Goal: Obtain resource: Obtain resource

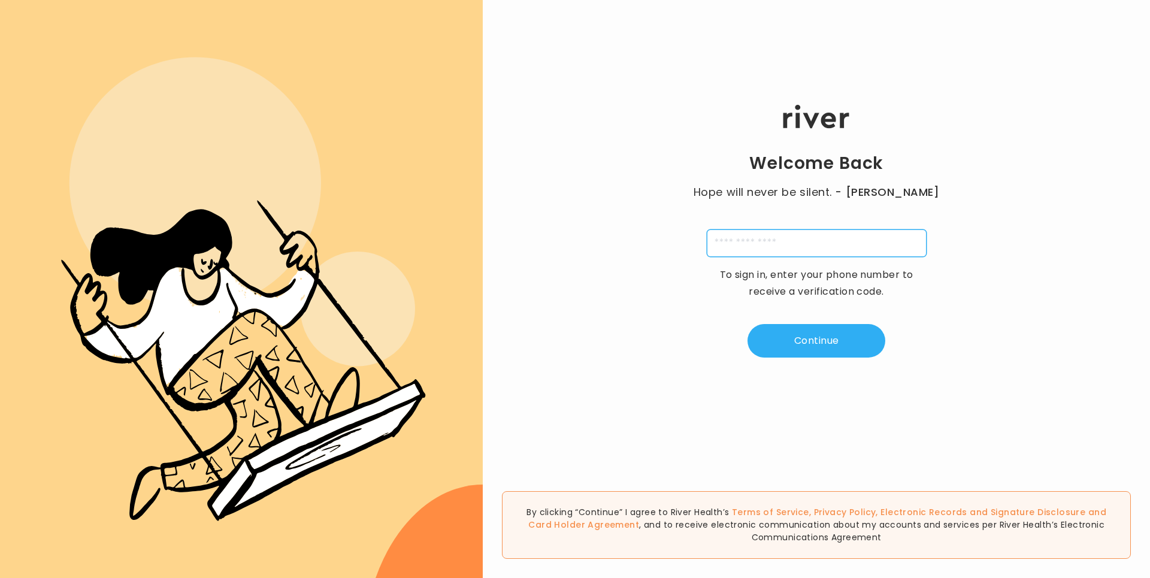
click at [790, 235] on input "tel" at bounding box center [817, 243] width 220 height 28
type input "**********"
click at [795, 335] on button "Continue" at bounding box center [817, 341] width 138 height 34
type input "*"
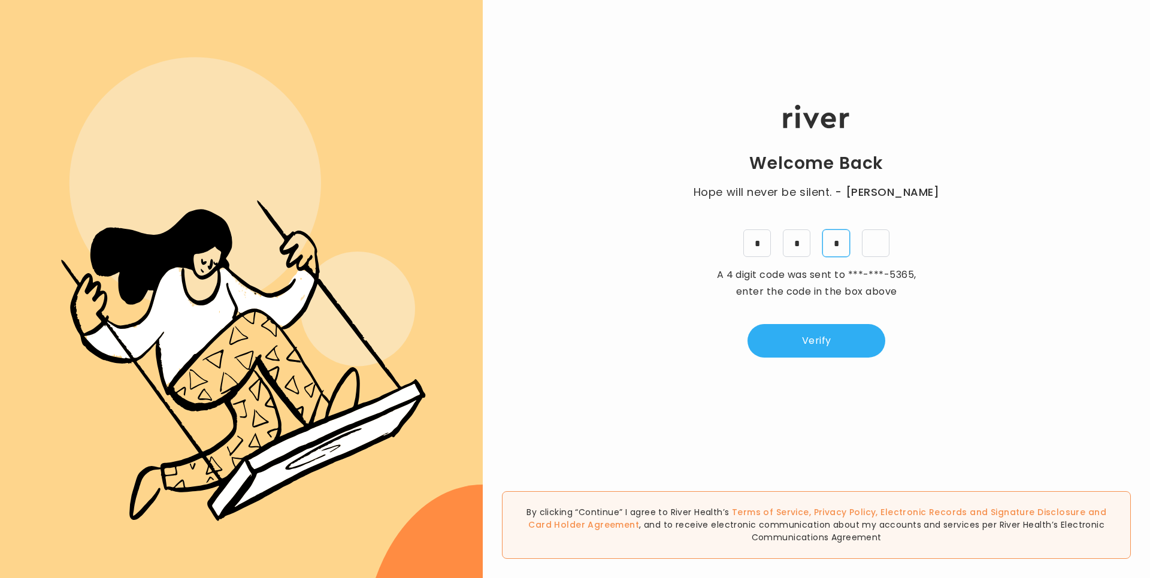
type input "*"
click at [858, 325] on button "Verify" at bounding box center [817, 341] width 138 height 34
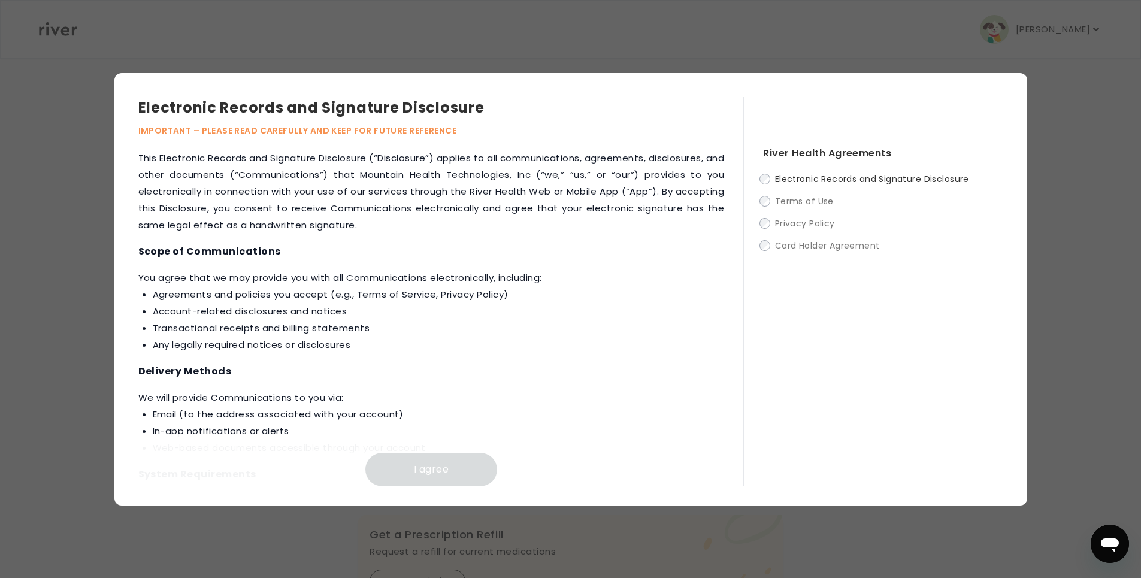
click at [798, 182] on span "Electronic Records and Signature Disclosure" at bounding box center [872, 179] width 194 height 12
click at [775, 178] on span "Electronic Records and Signature Disclosure" at bounding box center [872, 179] width 194 height 12
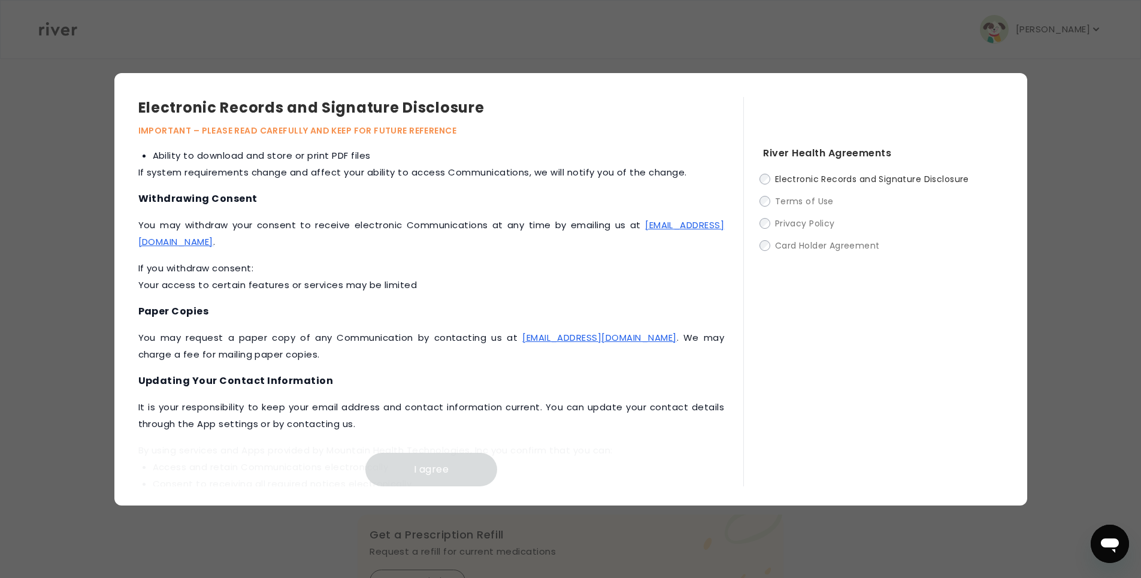
scroll to position [507, 0]
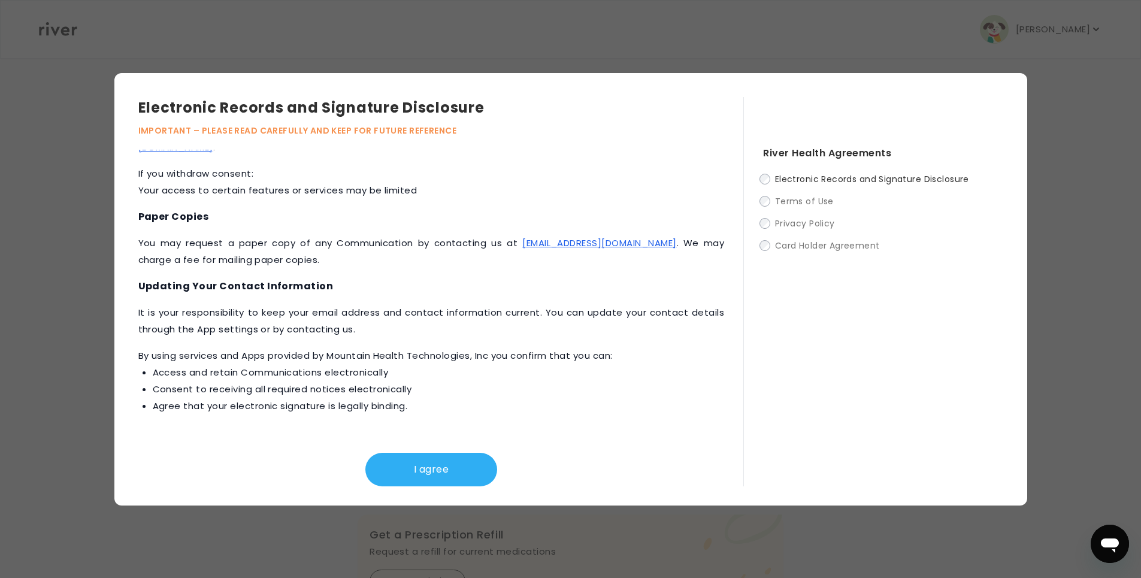
click at [427, 446] on div "I agree" at bounding box center [431, 460] width 586 height 53
click at [446, 459] on button "I agree" at bounding box center [431, 470] width 132 height 34
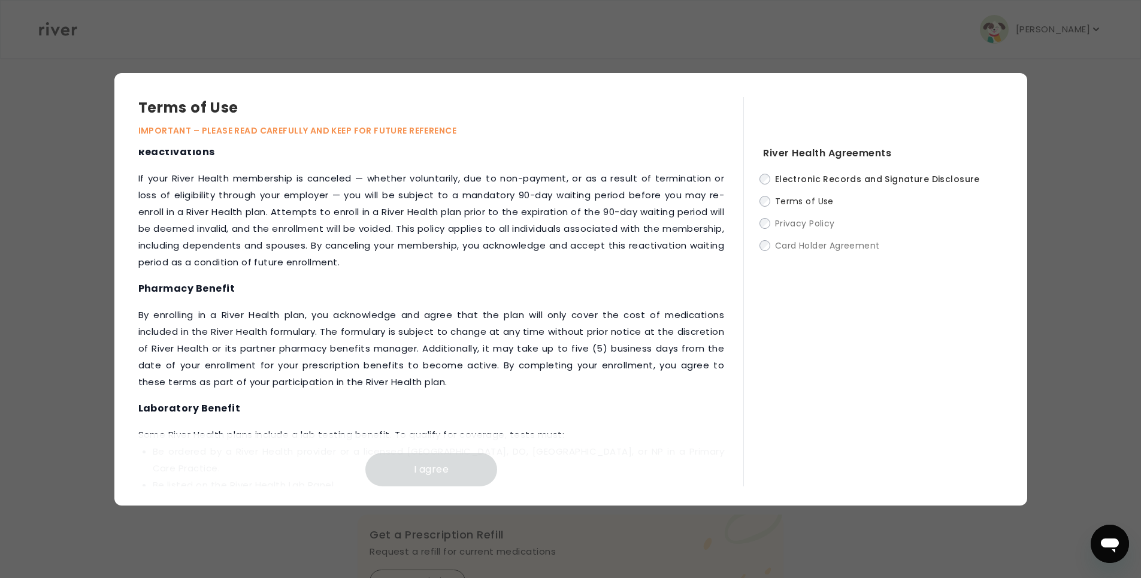
scroll to position [1273, 0]
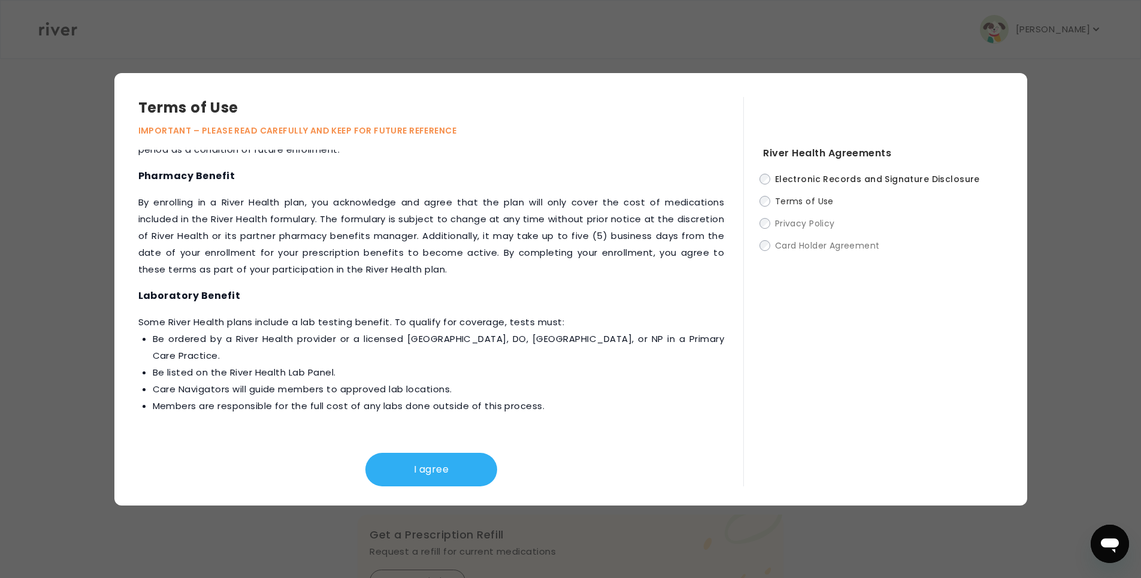
click at [437, 452] on div "I agree" at bounding box center [431, 460] width 586 height 53
click at [450, 461] on button "I agree" at bounding box center [431, 470] width 132 height 34
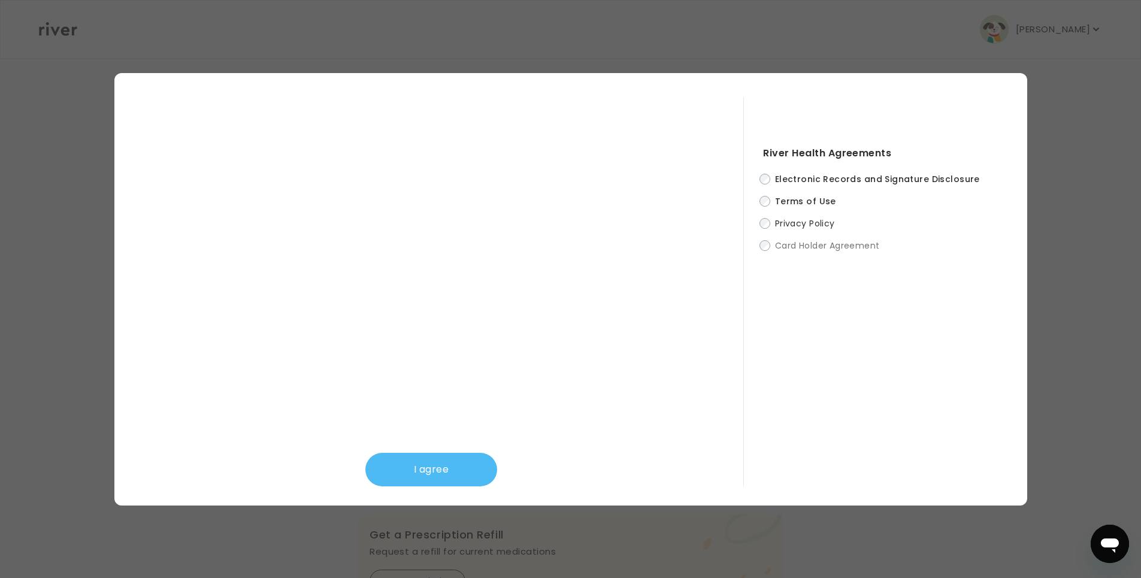
click at [448, 473] on button "I agree" at bounding box center [431, 470] width 132 height 34
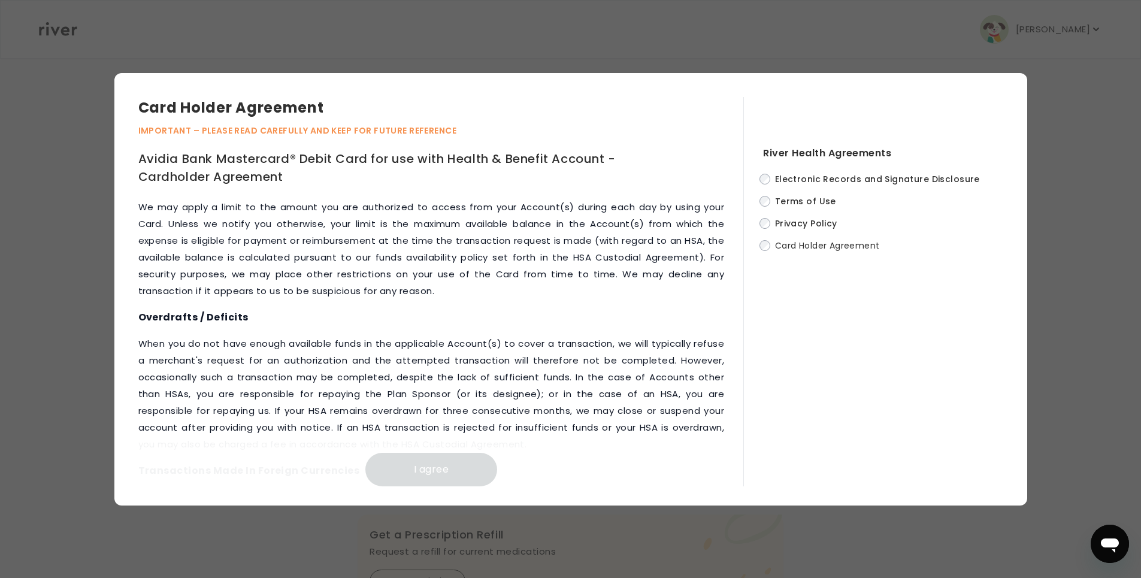
scroll to position [5006, 0]
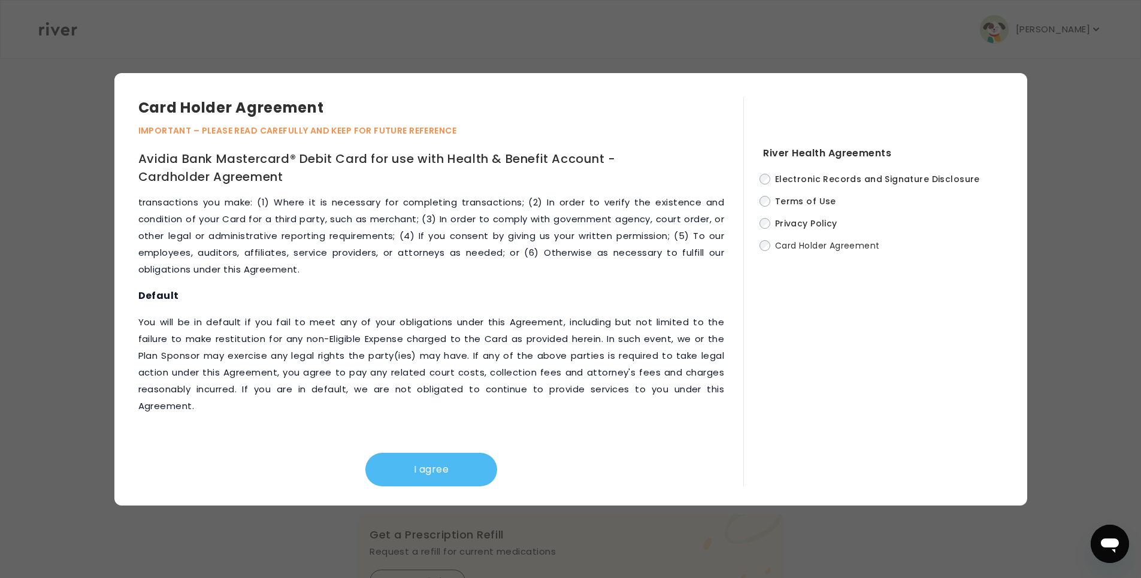
click at [465, 458] on button "I agree" at bounding box center [431, 470] width 132 height 34
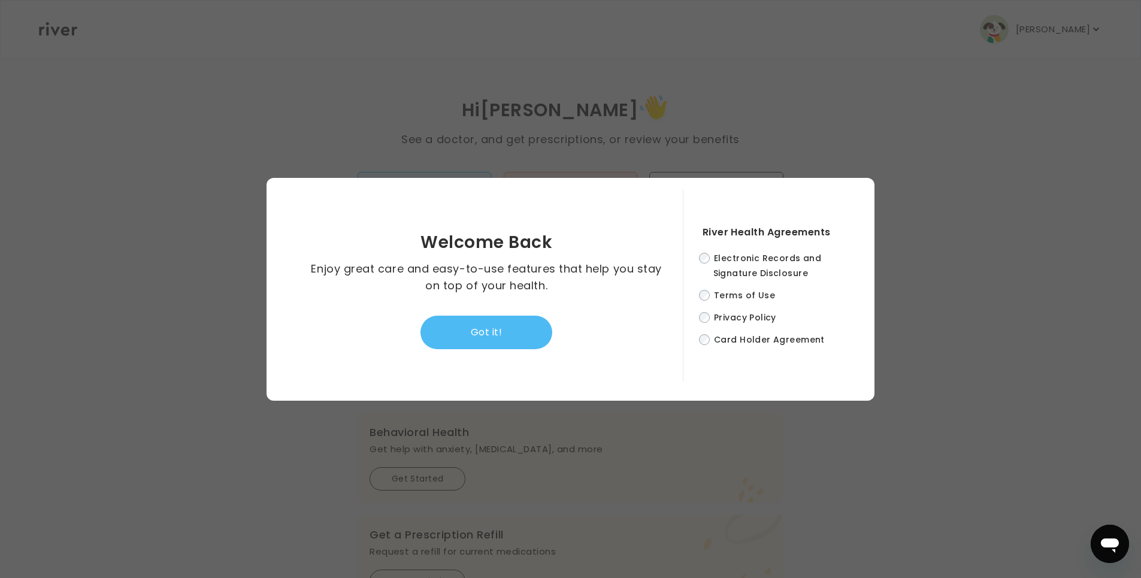
click at [525, 346] on button "Got it!" at bounding box center [486, 333] width 132 height 34
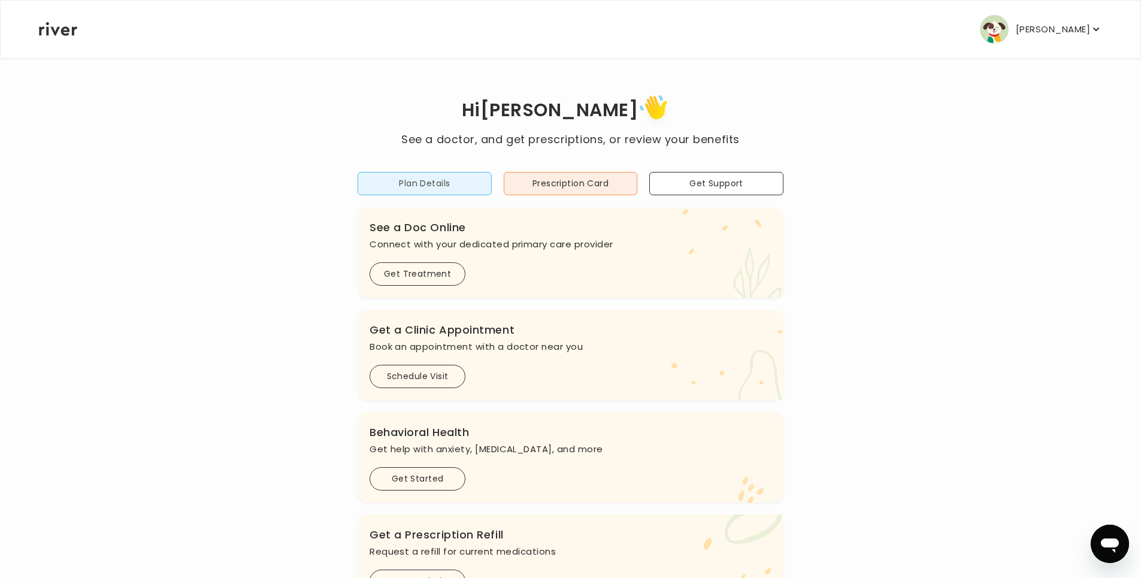
click at [455, 175] on button "Plan Details" at bounding box center [425, 183] width 134 height 23
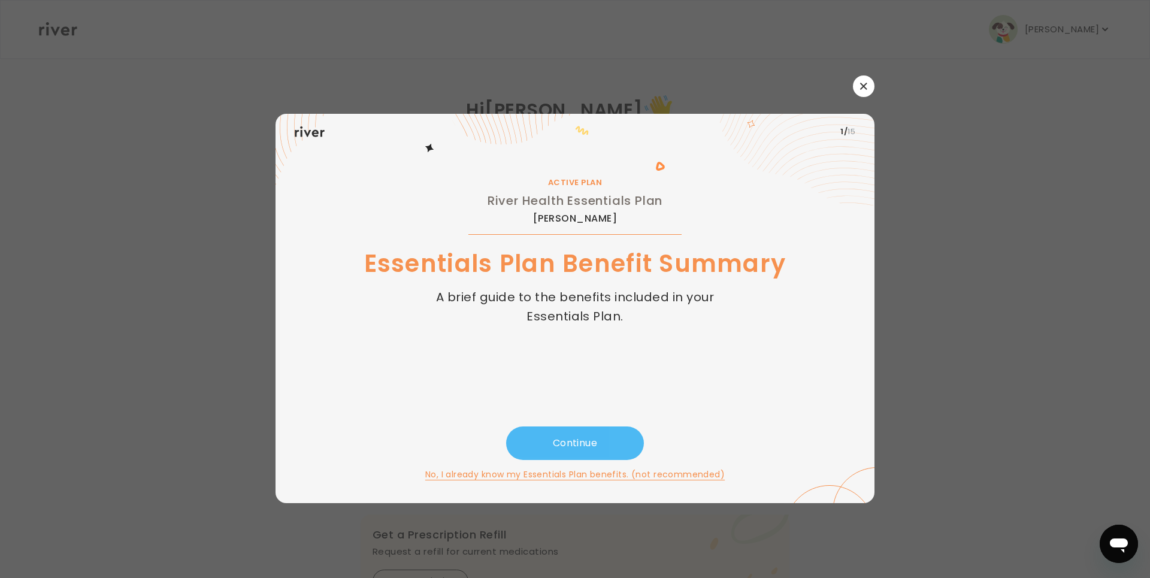
click at [617, 446] on button "Continue" at bounding box center [575, 443] width 138 height 34
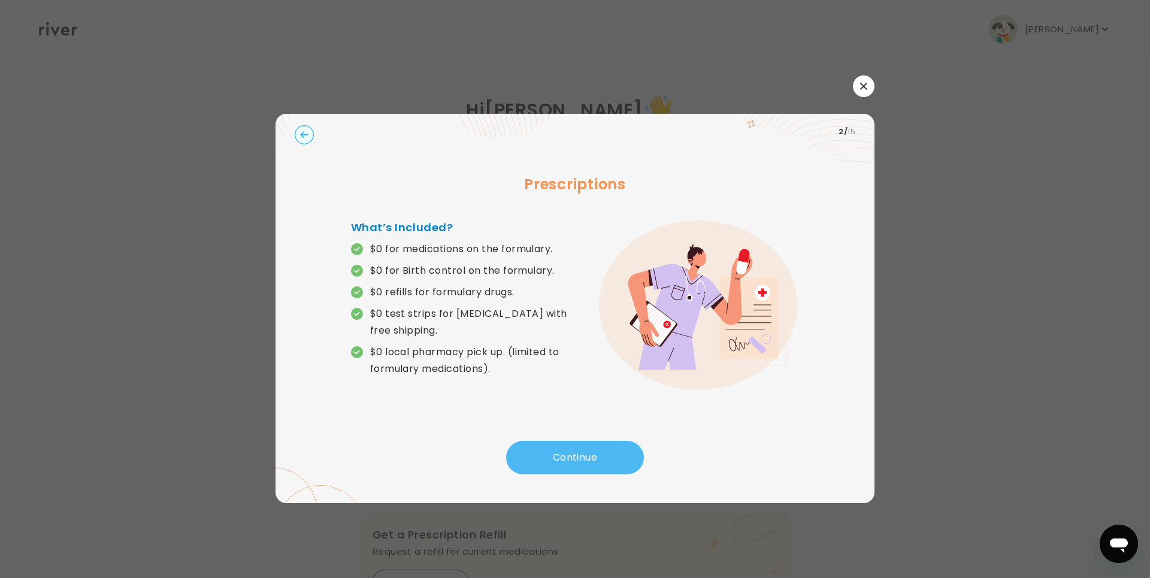
click at [617, 445] on button "Continue" at bounding box center [575, 458] width 138 height 34
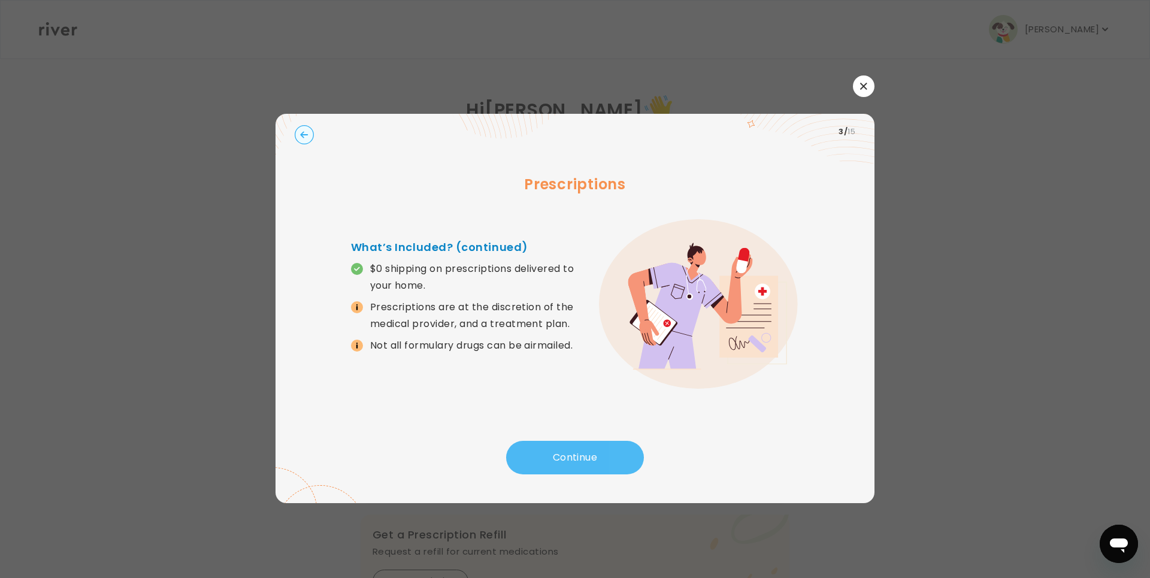
click at [621, 456] on button "Continue" at bounding box center [575, 458] width 138 height 34
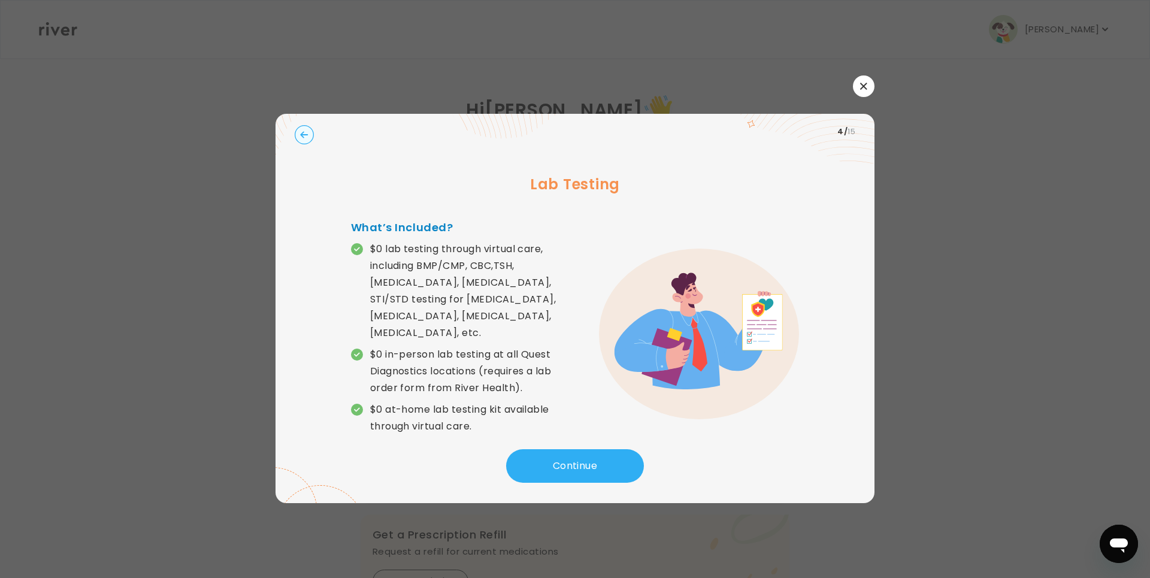
click at [613, 433] on div "Lab Testing What’s Included? $0 lab testing through virtual care, including BMP…" at bounding box center [575, 299] width 561 height 299
click at [619, 450] on button "Continue" at bounding box center [575, 466] width 138 height 34
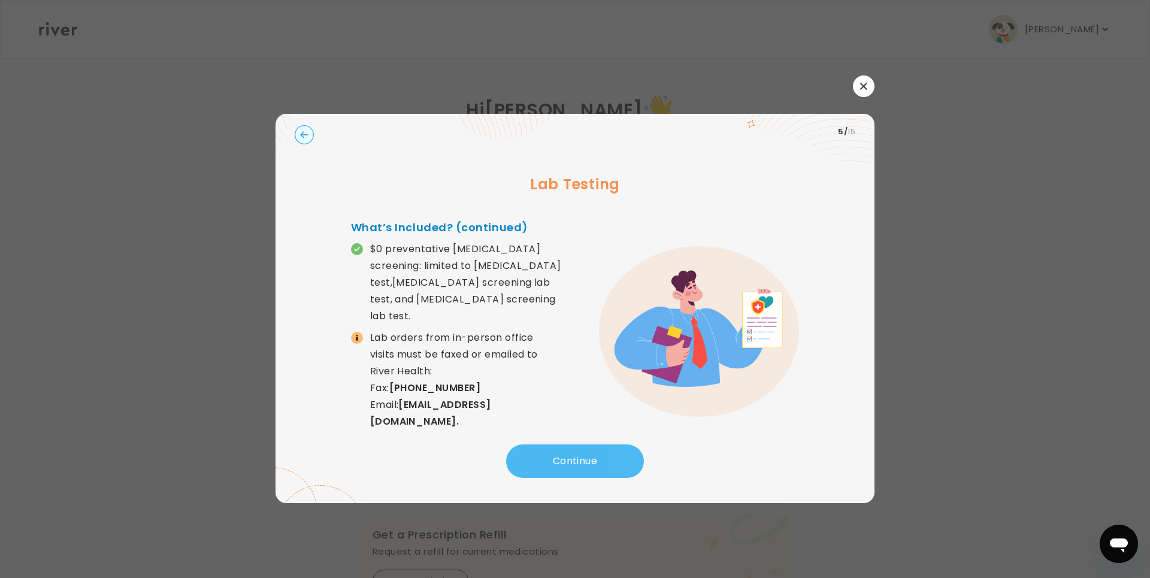
click at [619, 450] on button "Continue" at bounding box center [575, 461] width 138 height 34
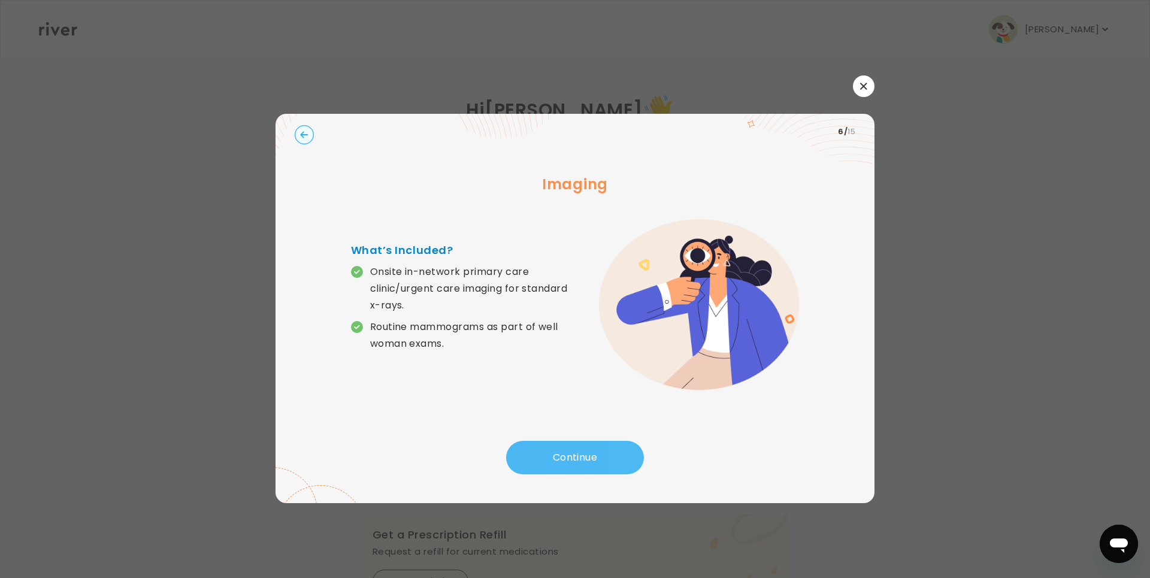
click at [618, 450] on button "Continue" at bounding box center [575, 458] width 138 height 34
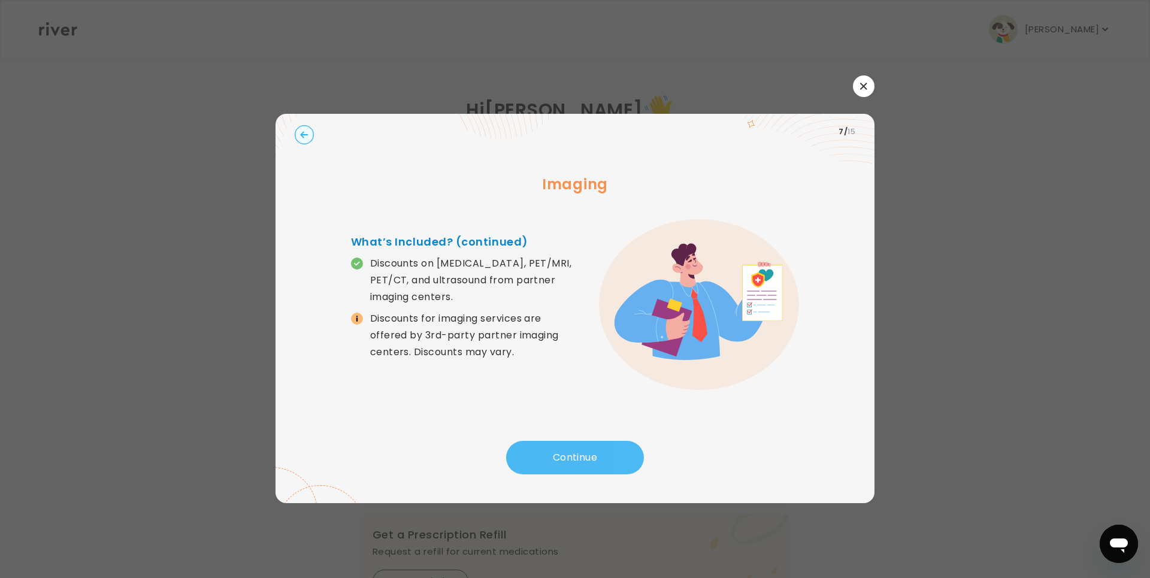
click at [621, 446] on button "Continue" at bounding box center [575, 458] width 138 height 34
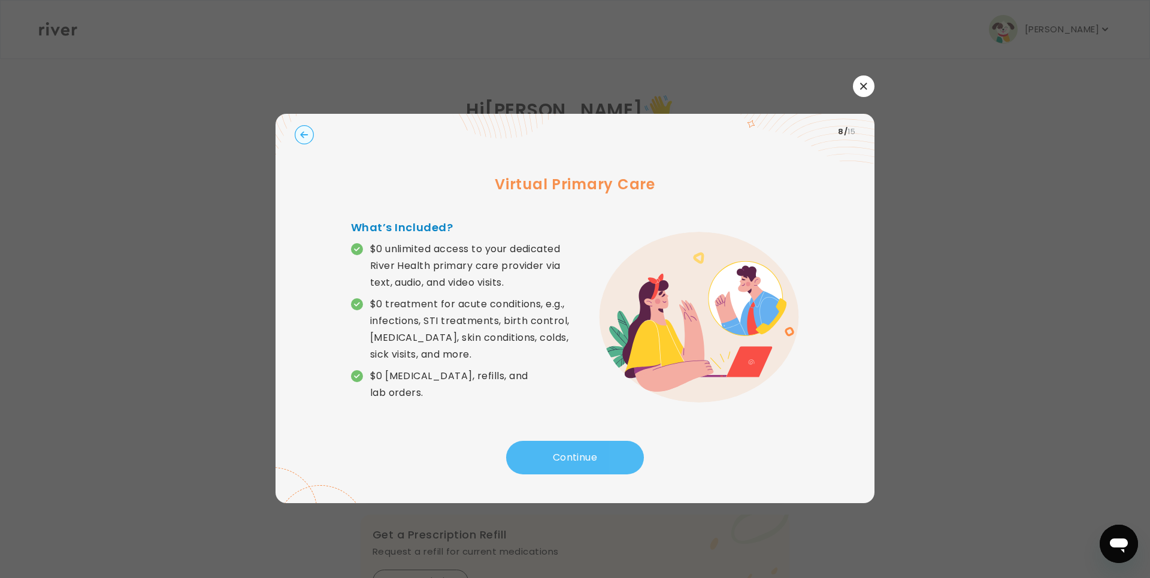
click at [621, 446] on button "Continue" at bounding box center [575, 458] width 138 height 34
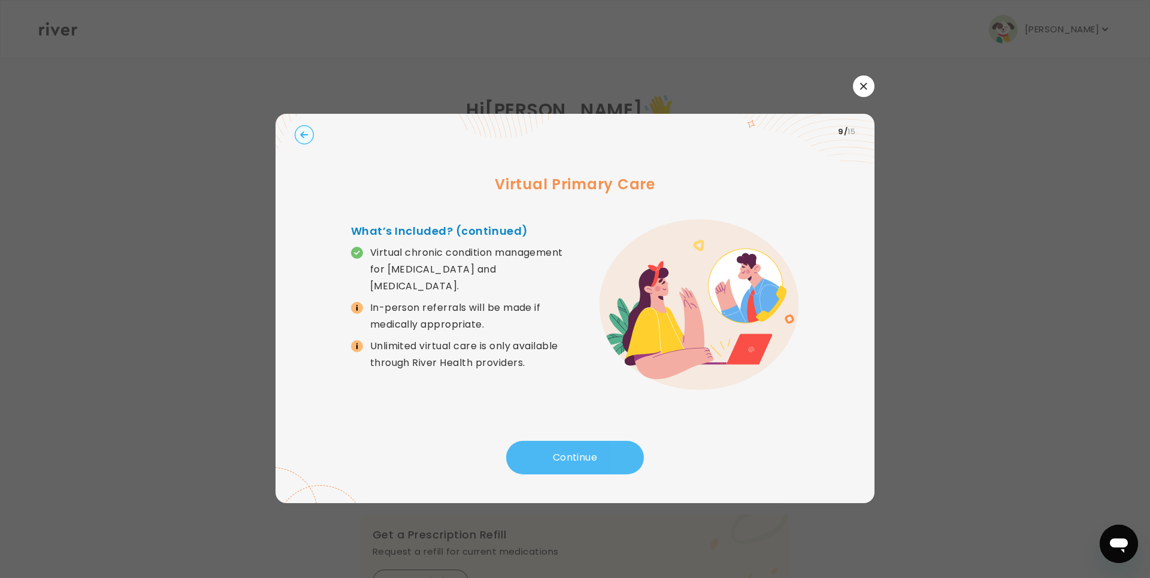
click at [604, 461] on button "Continue" at bounding box center [575, 458] width 138 height 34
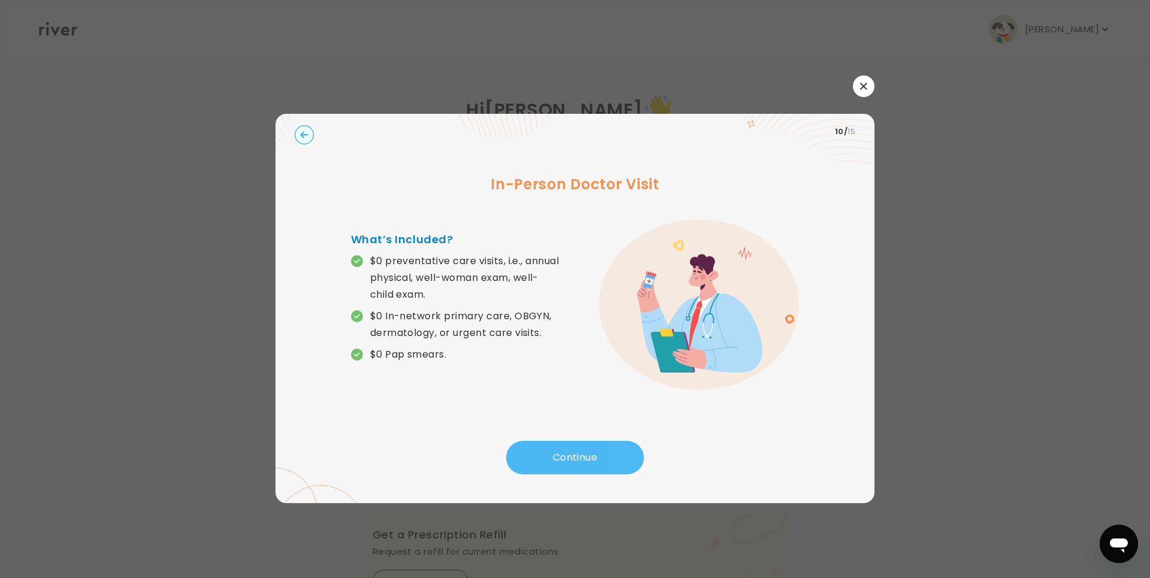
click at [604, 461] on button "Continue" at bounding box center [575, 458] width 138 height 34
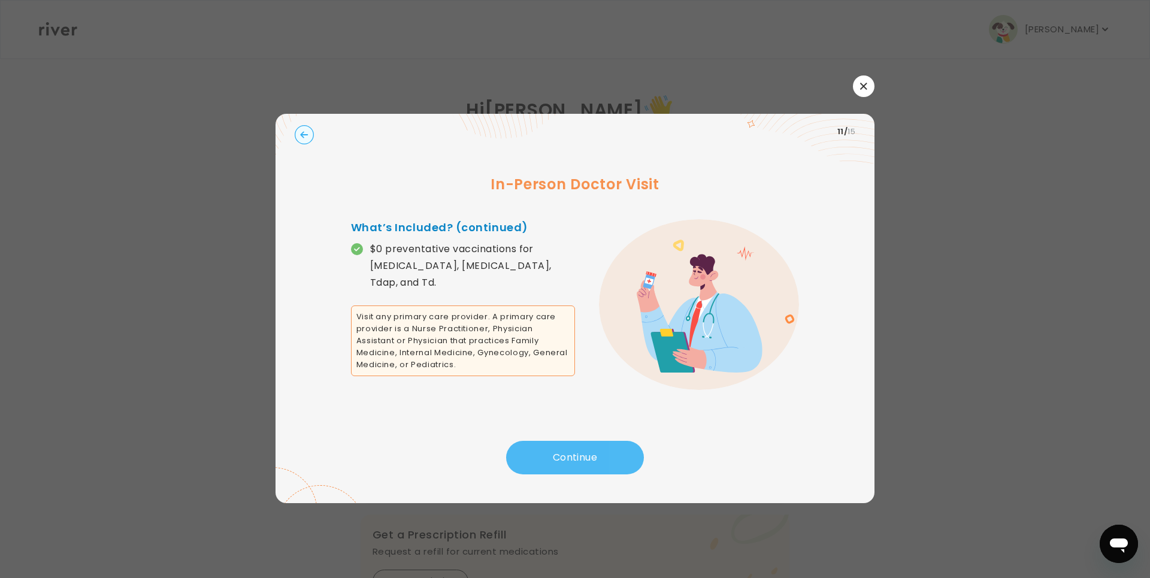
click at [604, 461] on button "Continue" at bounding box center [575, 458] width 138 height 34
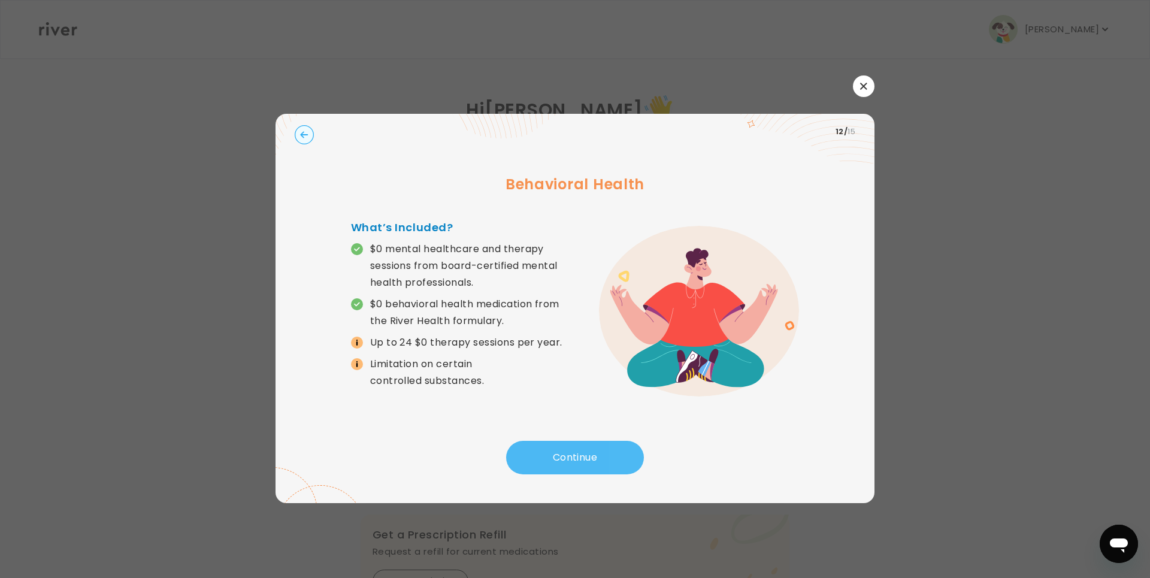
click at [604, 461] on button "Continue" at bounding box center [575, 458] width 138 height 34
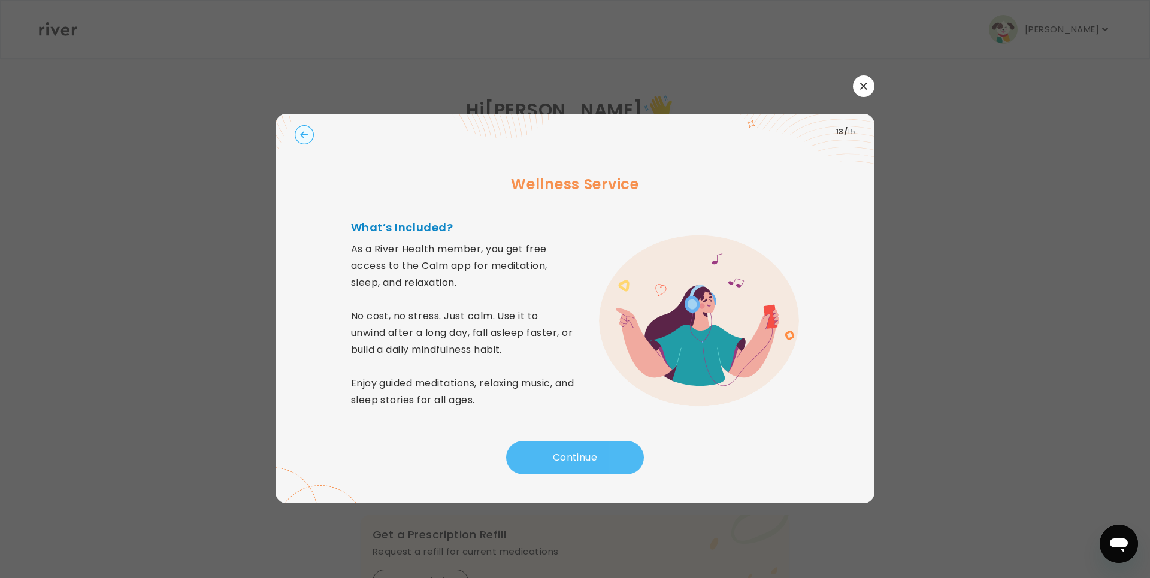
click at [604, 461] on button "Continue" at bounding box center [575, 458] width 138 height 34
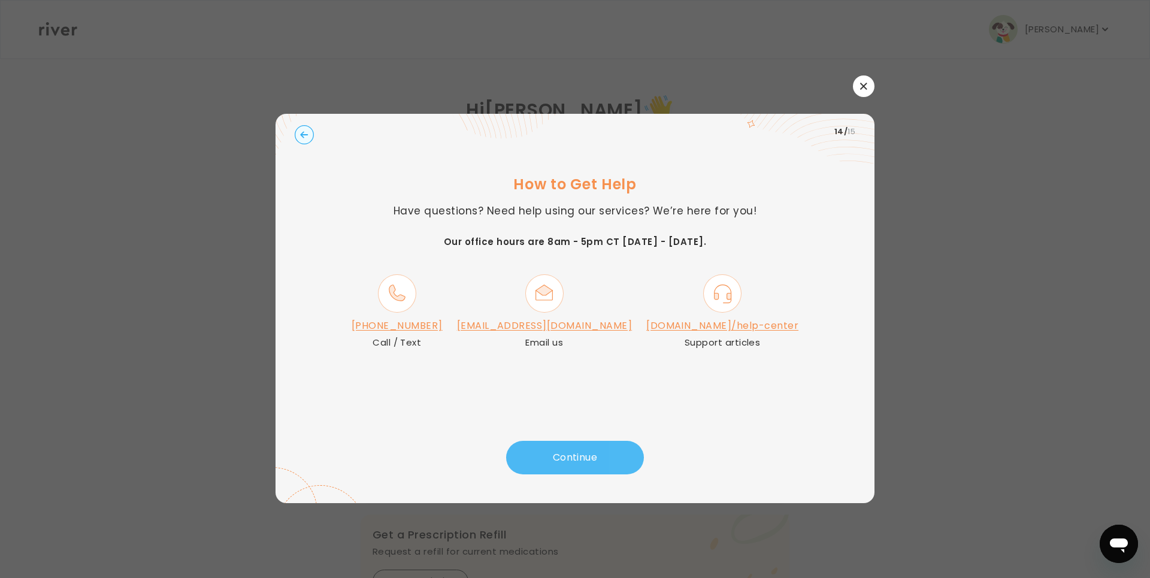
click at [605, 459] on button "Continue" at bounding box center [575, 458] width 138 height 34
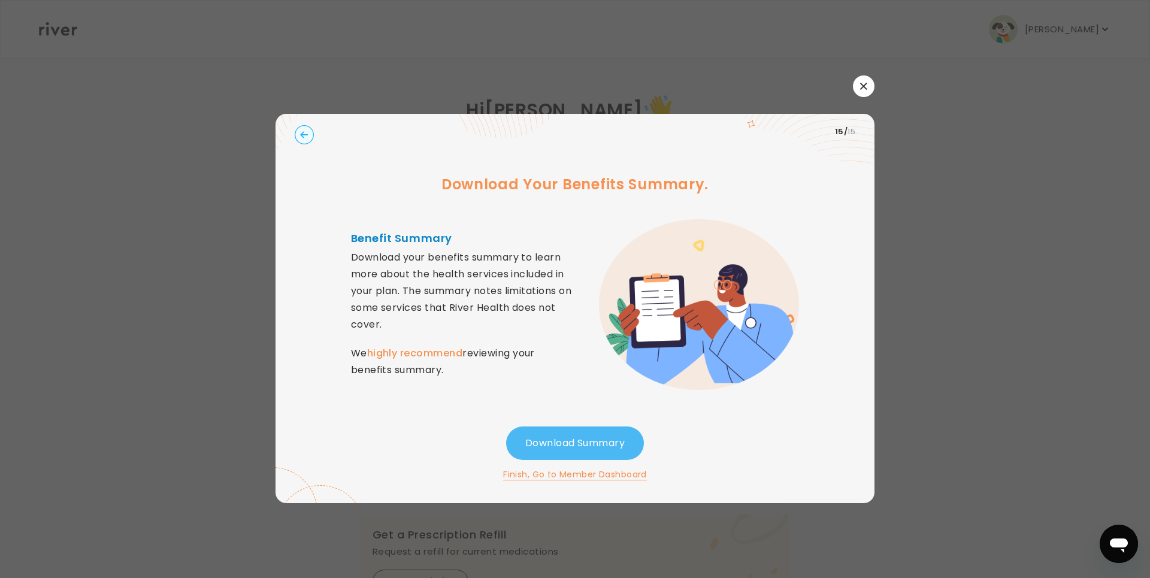
click at [606, 453] on button "Download Summary" at bounding box center [575, 443] width 138 height 34
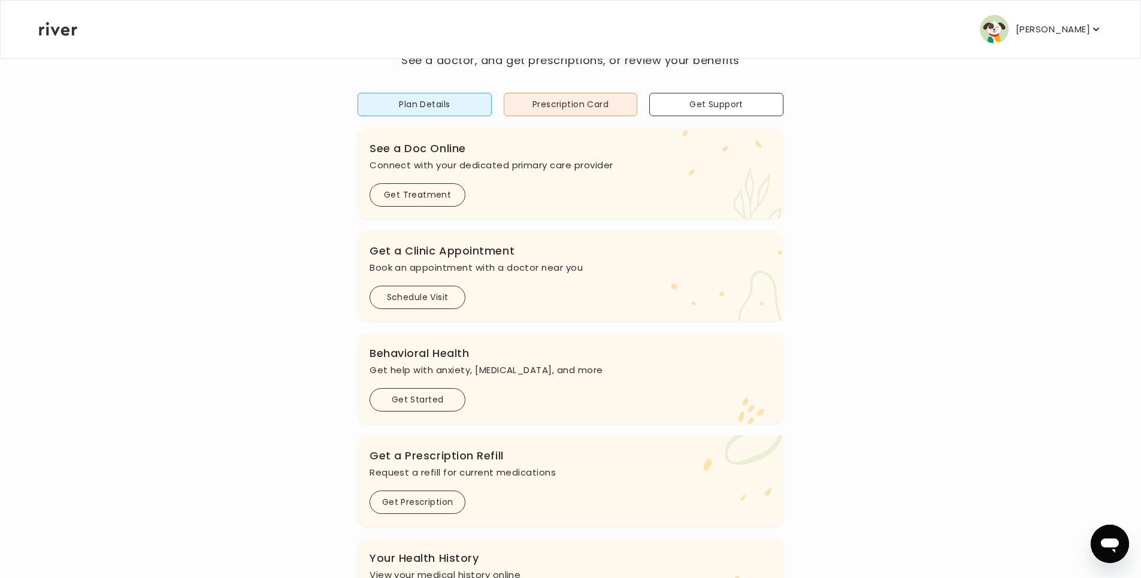
scroll to position [60, 0]
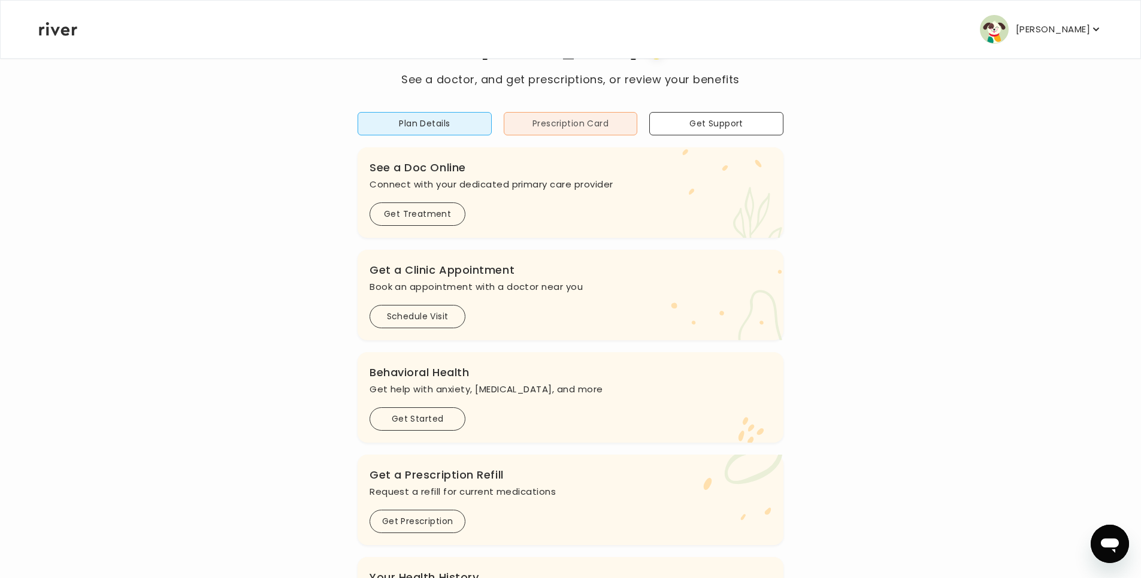
click at [587, 134] on button "Prescription Card" at bounding box center [571, 123] width 134 height 23
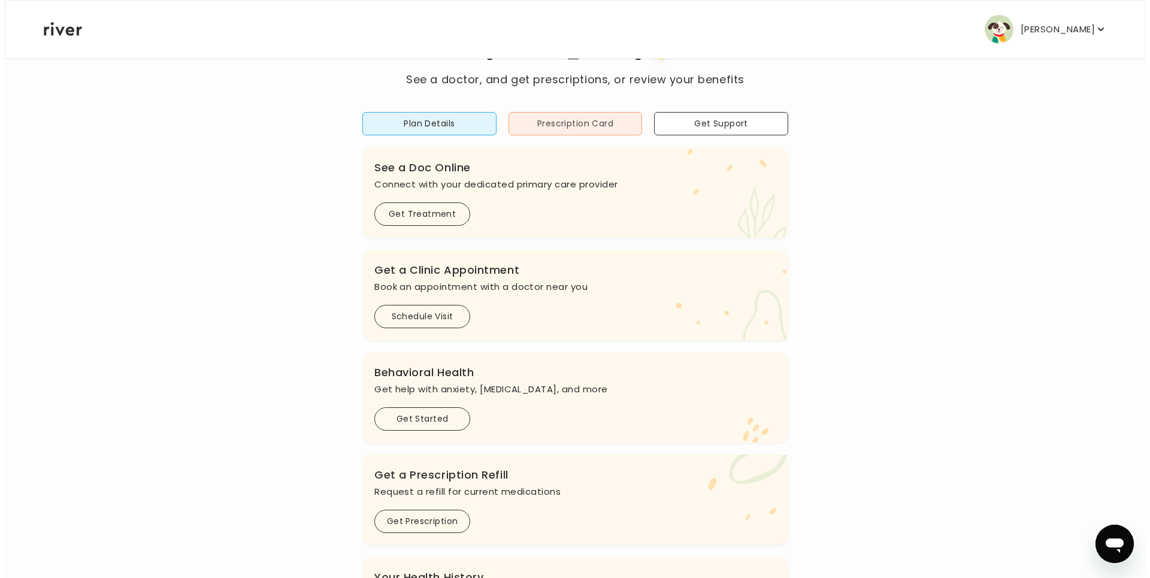
scroll to position [0, 0]
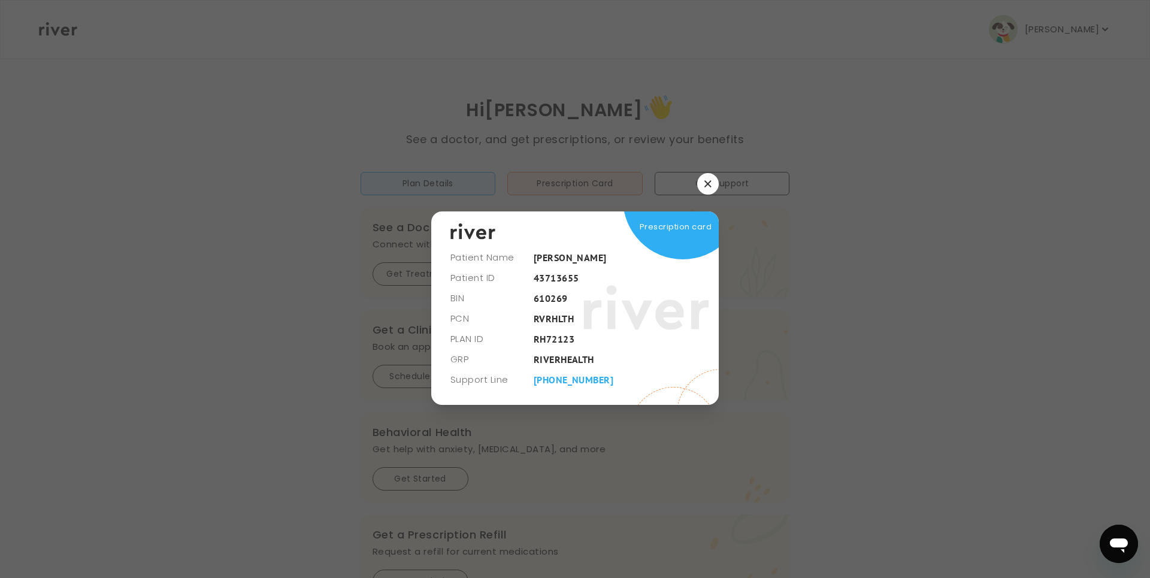
click at [820, 200] on div at bounding box center [575, 289] width 1150 height 578
click at [957, 375] on div at bounding box center [575, 289] width 1150 height 578
